Goal: Purchase product/service

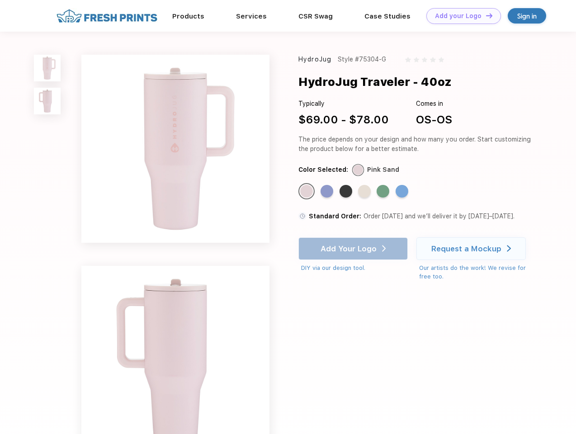
click at [460, 16] on link "Add your Logo Design Tool" at bounding box center [463, 16] width 75 height 16
click at [0, 0] on div "Design Tool" at bounding box center [0, 0] width 0 height 0
click at [485, 15] on link "Add your Logo Design Tool" at bounding box center [463, 16] width 75 height 16
click at [47, 68] on img at bounding box center [47, 68] width 27 height 27
click at [47, 101] on img at bounding box center [47, 101] width 27 height 27
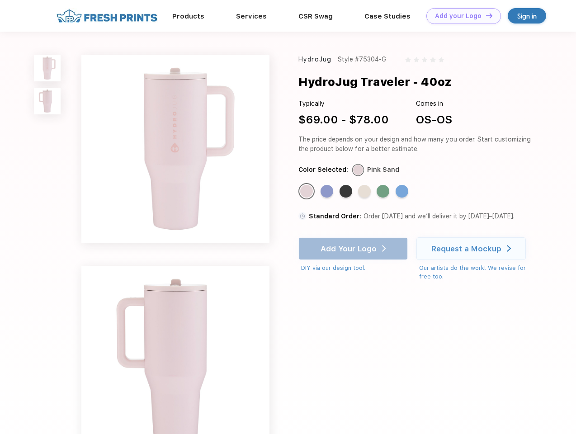
click at [307, 192] on div "Standard Color" at bounding box center [306, 191] width 13 height 13
click at [328, 192] on div "Standard Color" at bounding box center [327, 191] width 13 height 13
click at [347, 192] on div "Standard Color" at bounding box center [346, 191] width 13 height 13
click at [365, 192] on div "Standard Color" at bounding box center [364, 191] width 13 height 13
click at [384, 192] on div "Standard Color" at bounding box center [383, 191] width 13 height 13
